Goal: Find specific page/section: Find specific page/section

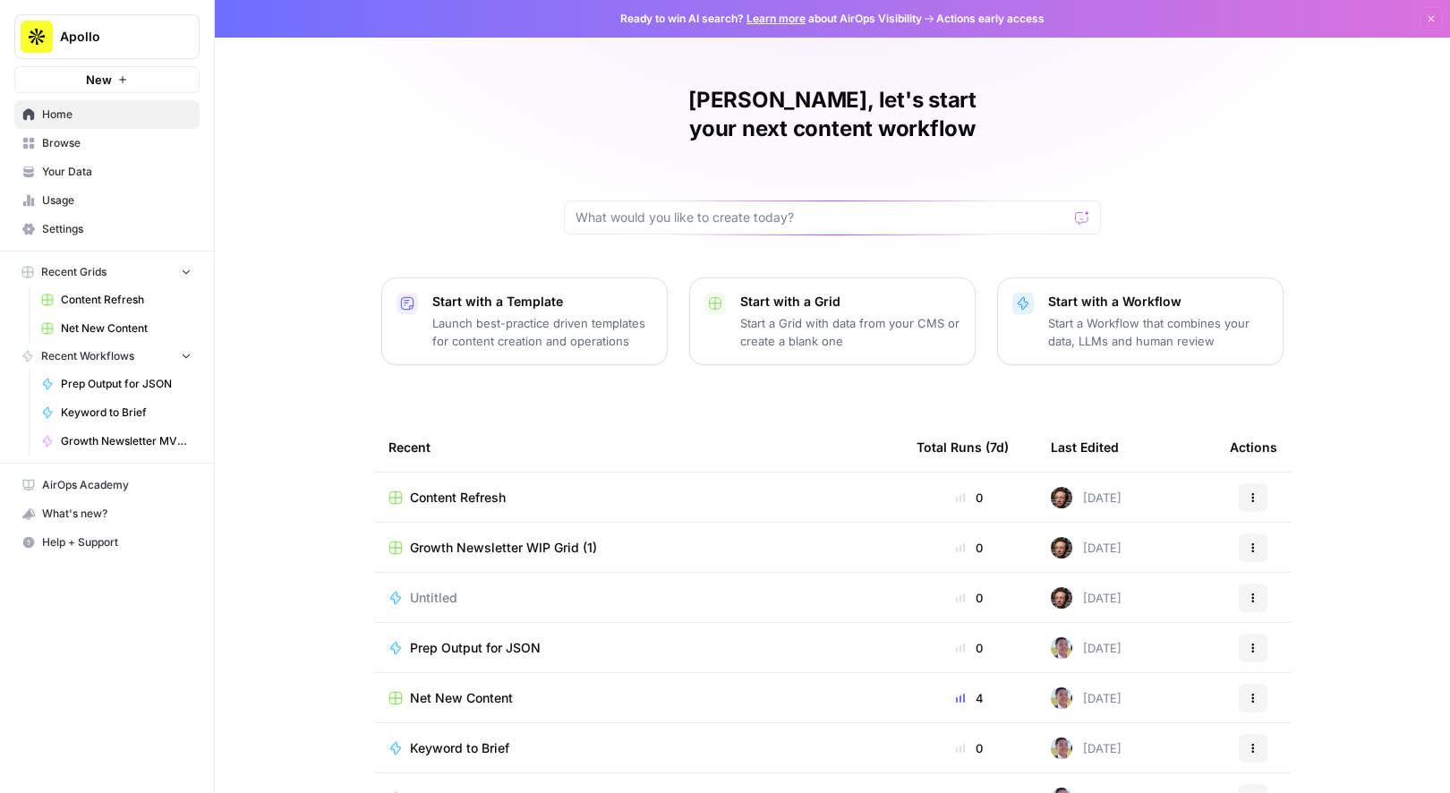
click at [578, 473] on td "Content Refresh" at bounding box center [638, 497] width 528 height 49
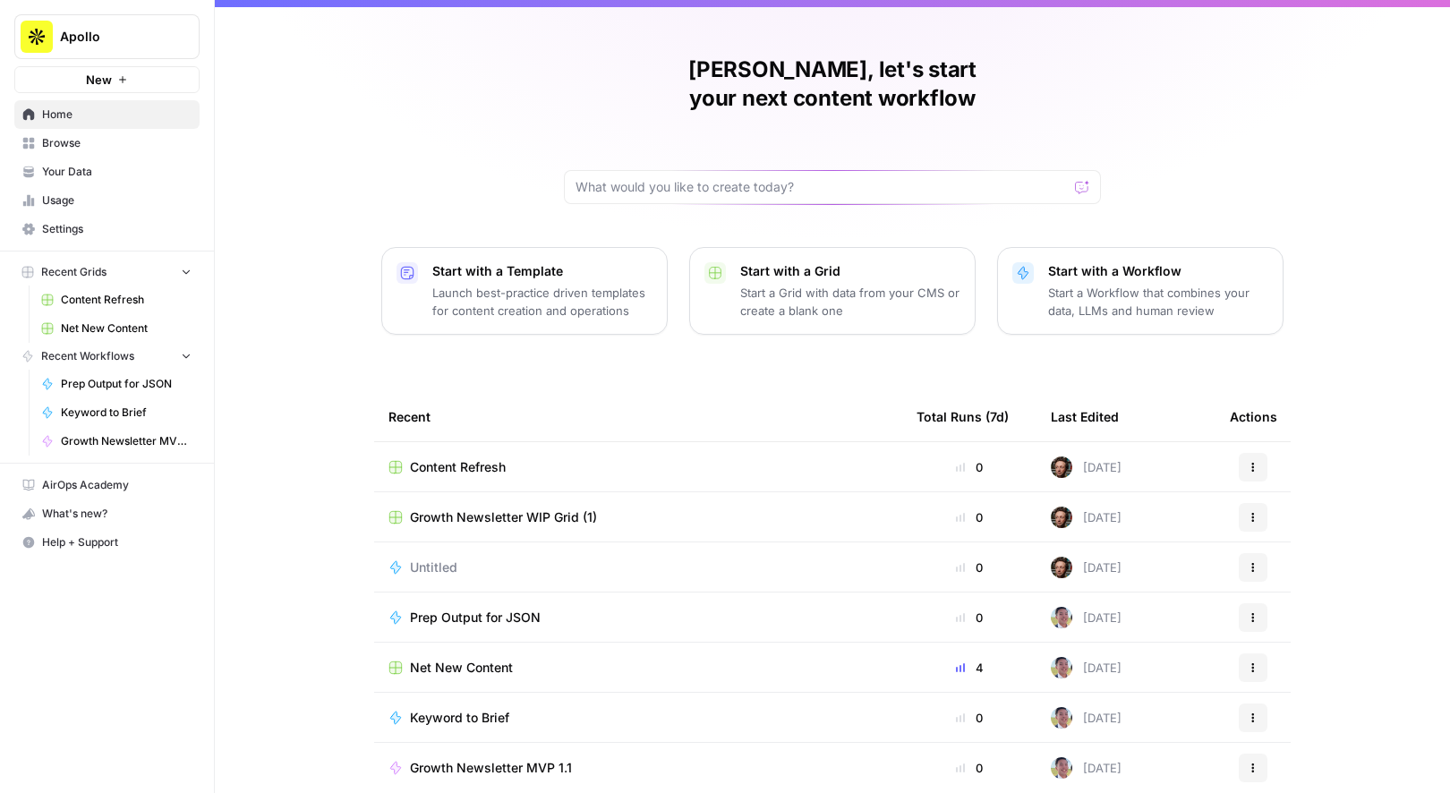
click at [426, 655] on td "Net New Content" at bounding box center [638, 667] width 528 height 49
click at [444, 659] on span "Net New Content" at bounding box center [461, 668] width 103 height 18
